Goal: Learn about a topic: Learn about a topic

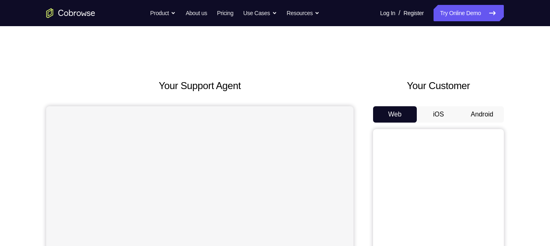
click at [469, 111] on button "Android" at bounding box center [482, 114] width 44 height 16
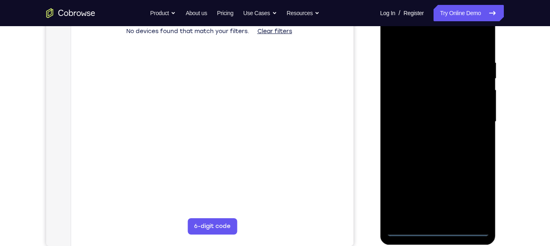
scroll to position [135, 0]
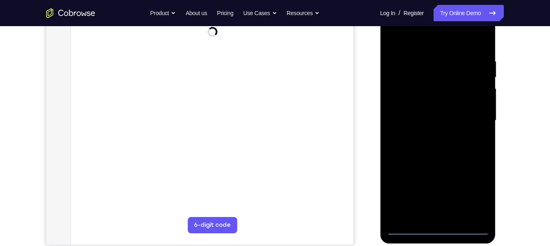
click at [438, 227] on div at bounding box center [437, 120] width 103 height 229
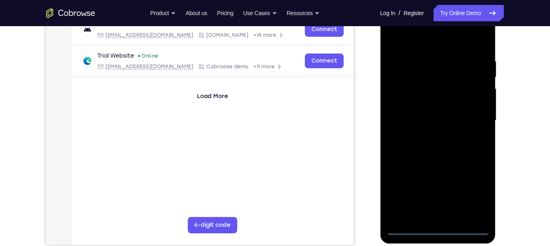
click at [473, 202] on div at bounding box center [437, 120] width 103 height 229
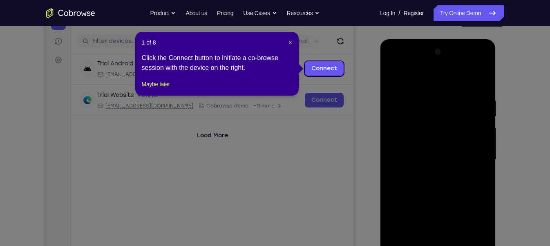
scroll to position [96, 0]
click at [291, 40] on span "×" at bounding box center [289, 43] width 3 height 7
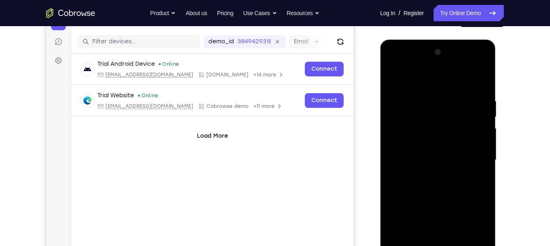
click at [421, 75] on div at bounding box center [437, 160] width 103 height 229
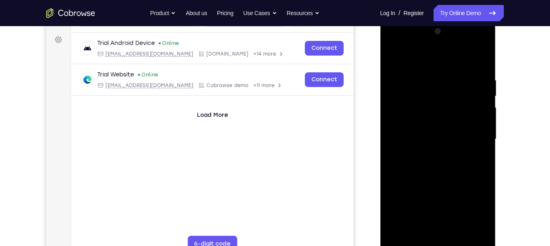
scroll to position [117, 0]
click at [409, 57] on div at bounding box center [437, 138] width 103 height 229
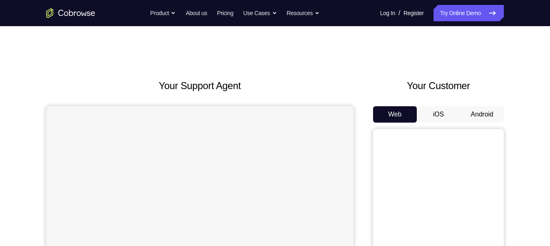
click at [474, 114] on button "Android" at bounding box center [482, 114] width 44 height 16
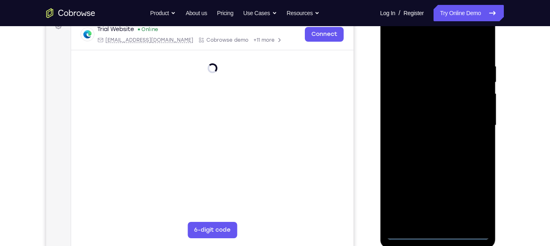
scroll to position [132, 0]
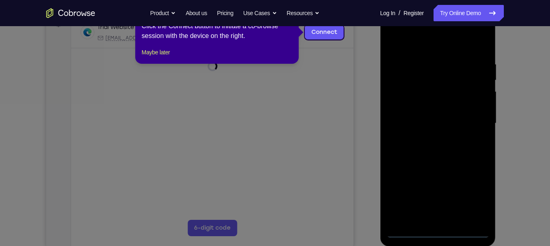
click at [434, 233] on div at bounding box center [437, 123] width 103 height 229
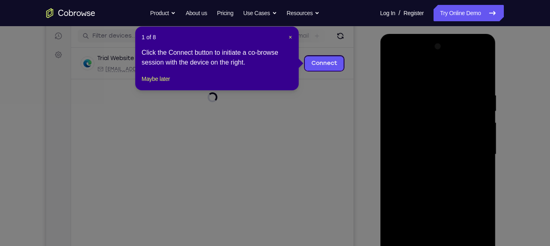
scroll to position [100, 0]
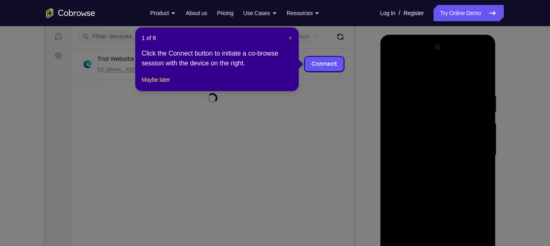
click at [289, 39] on span "×" at bounding box center [289, 38] width 3 height 7
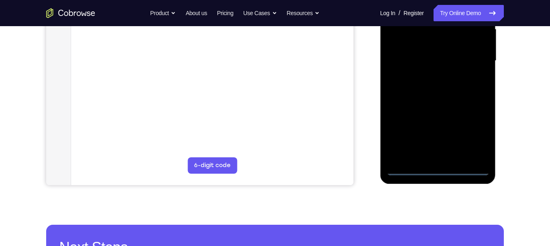
scroll to position [201, 0]
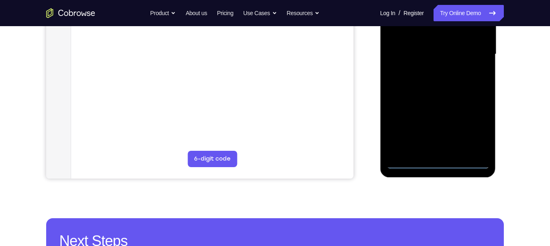
click at [439, 161] on div at bounding box center [437, 54] width 103 height 229
click at [476, 125] on div at bounding box center [437, 54] width 103 height 229
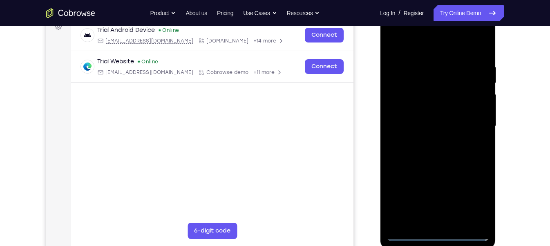
scroll to position [120, 0]
